Goal: Entertainment & Leisure: Consume media (video, audio)

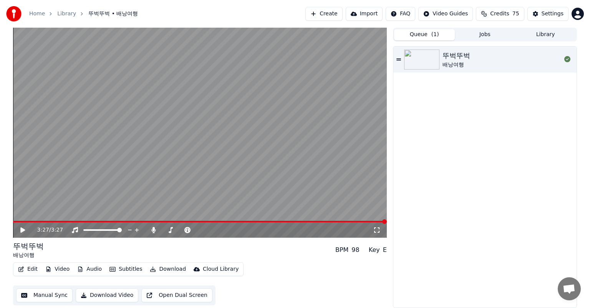
click at [420, 37] on button "Queue ( 1 )" at bounding box center [424, 34] width 61 height 11
click at [552, 35] on button "Library" at bounding box center [545, 34] width 61 height 11
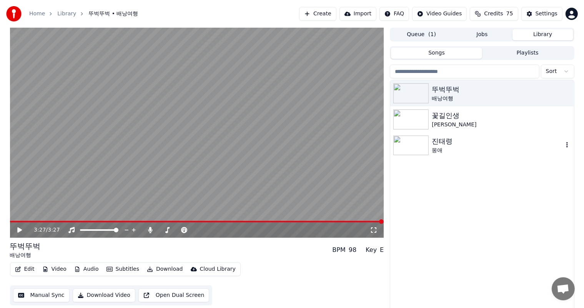
click at [417, 148] on img at bounding box center [410, 146] width 35 height 20
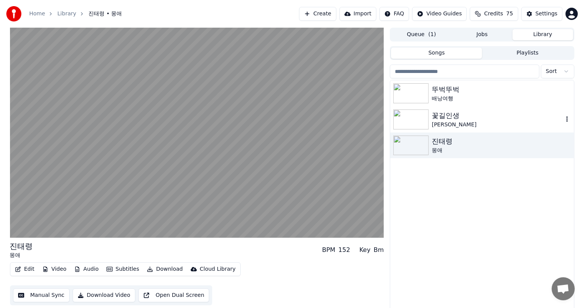
click at [417, 117] on img at bounding box center [410, 120] width 35 height 20
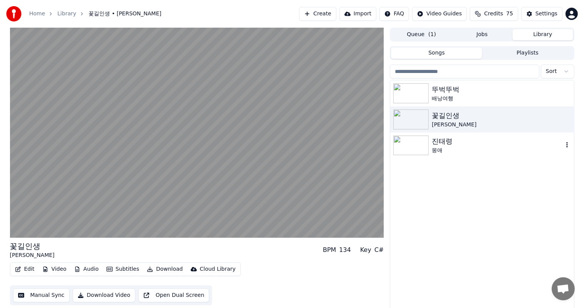
click at [425, 147] on img at bounding box center [410, 146] width 35 height 20
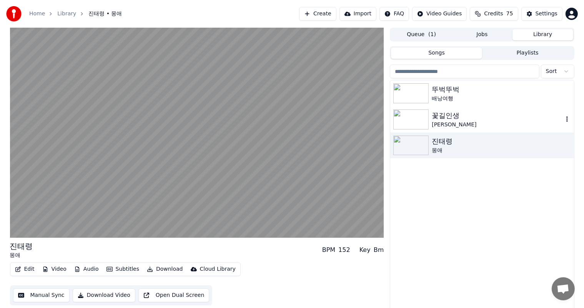
click at [417, 120] on img at bounding box center [410, 120] width 35 height 20
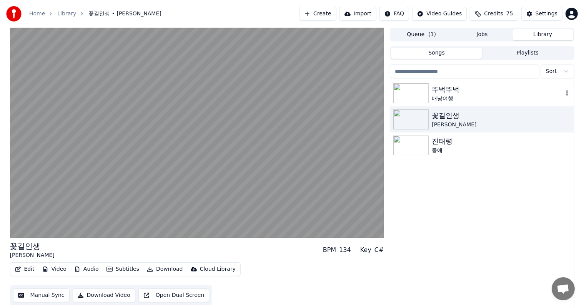
click at [410, 97] on img at bounding box center [410, 93] width 35 height 20
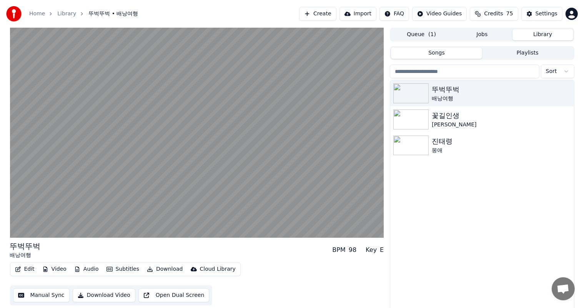
click at [492, 203] on div "뚜벅뚜벅 배낭여행 꽃길인생 [PERSON_NAME] [PERSON_NAME] [PERSON_NAME]" at bounding box center [481, 195] width 183 height 231
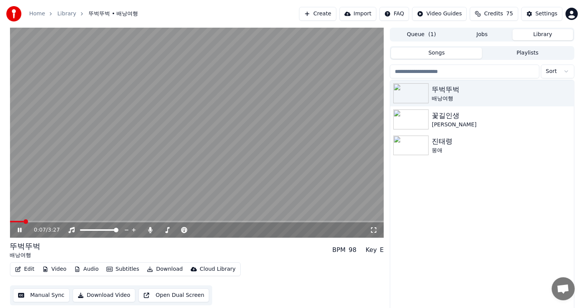
click at [441, 209] on div "뚜벅뚜벅 배낭여행 꽃길인생 [PERSON_NAME] [PERSON_NAME] [PERSON_NAME]" at bounding box center [481, 195] width 183 height 231
click at [19, 229] on icon at bounding box center [20, 230] width 4 height 5
